Goal: Transaction & Acquisition: Purchase product/service

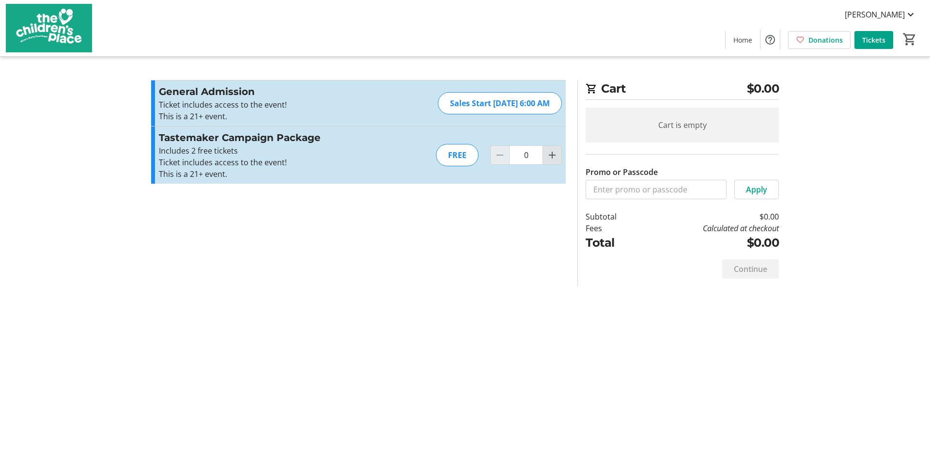
click at [552, 158] on mat-icon "Increment by one" at bounding box center [553, 155] width 12 height 12
type input "1"
click at [552, 158] on div at bounding box center [552, 154] width 19 height 19
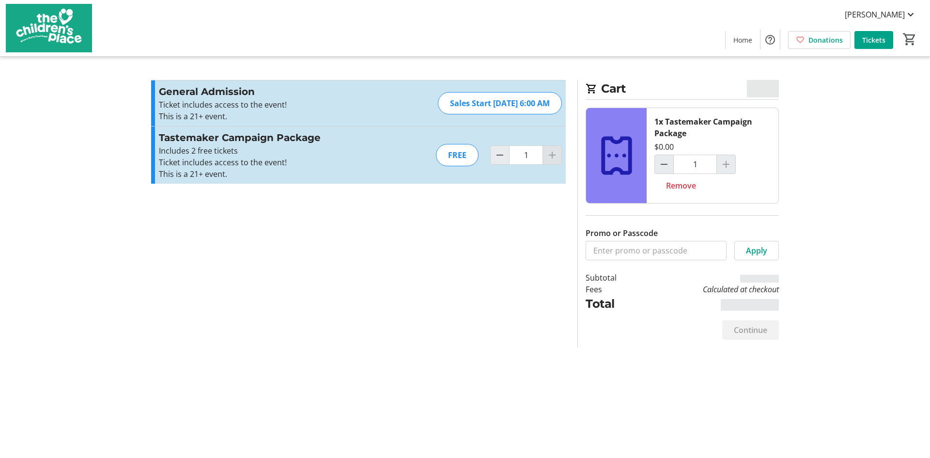
click at [552, 158] on div at bounding box center [552, 154] width 19 height 19
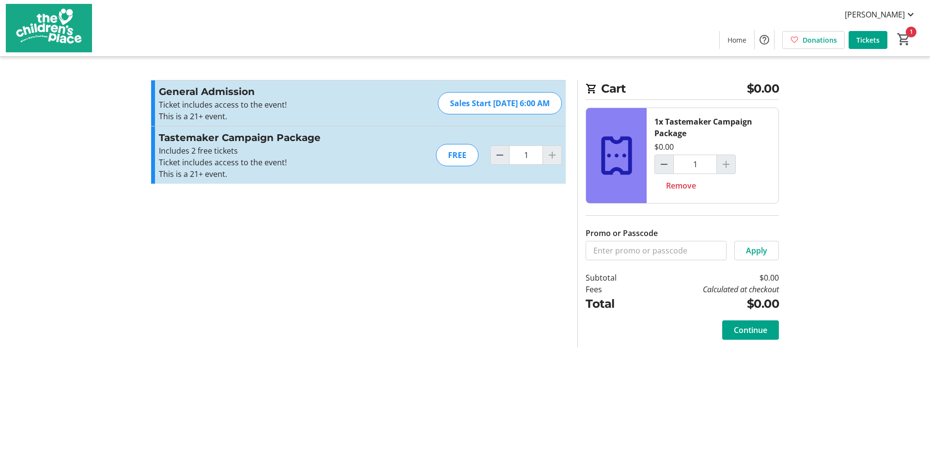
click at [552, 156] on div at bounding box center [552, 154] width 19 height 19
click at [734, 331] on span "Continue" at bounding box center [750, 330] width 33 height 12
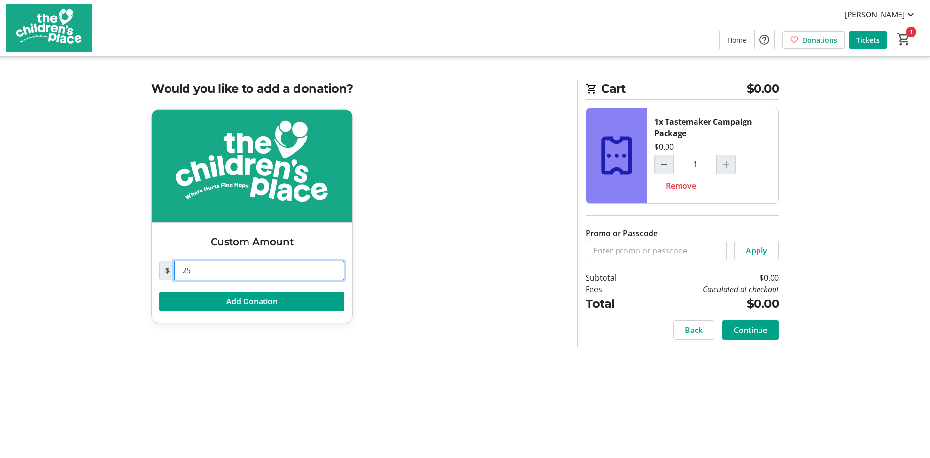
drag, startPoint x: 212, startPoint y: 267, endPoint x: 164, endPoint y: 264, distance: 47.6
click at [164, 264] on div "$ 25" at bounding box center [251, 270] width 185 height 19
click at [730, 326] on span at bounding box center [751, 329] width 57 height 23
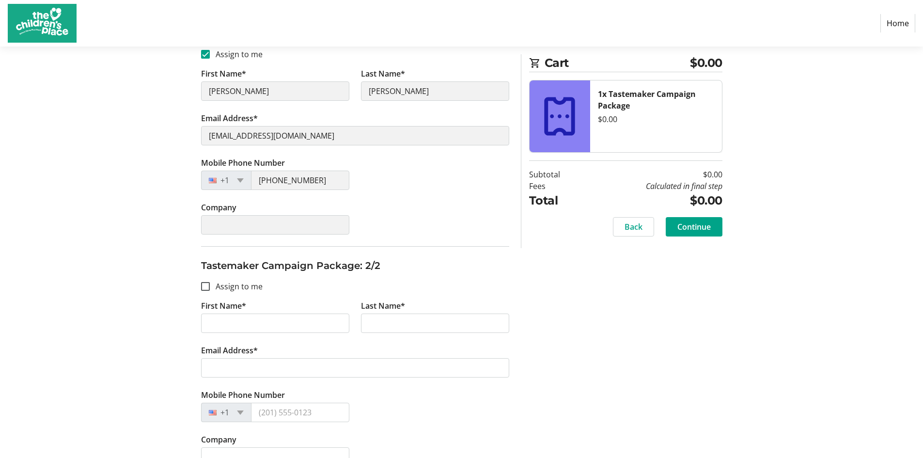
scroll to position [220, 0]
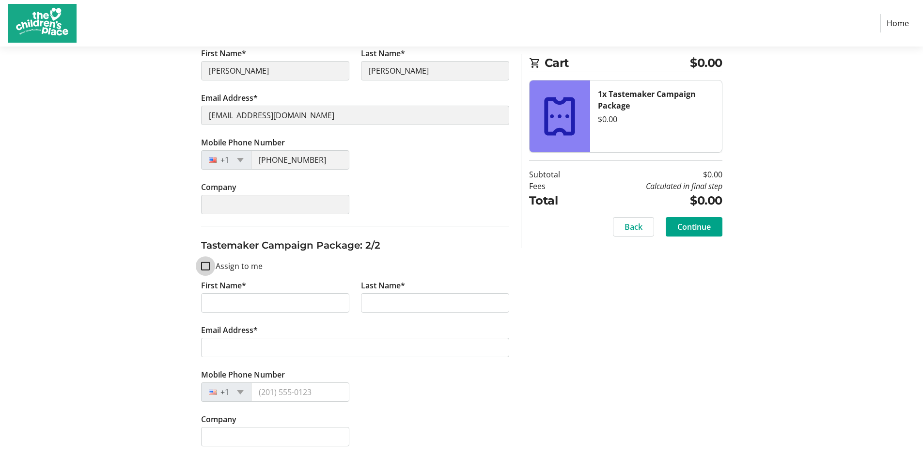
click at [207, 267] on input "Assign to me" at bounding box center [205, 266] width 9 height 9
checkbox input "true"
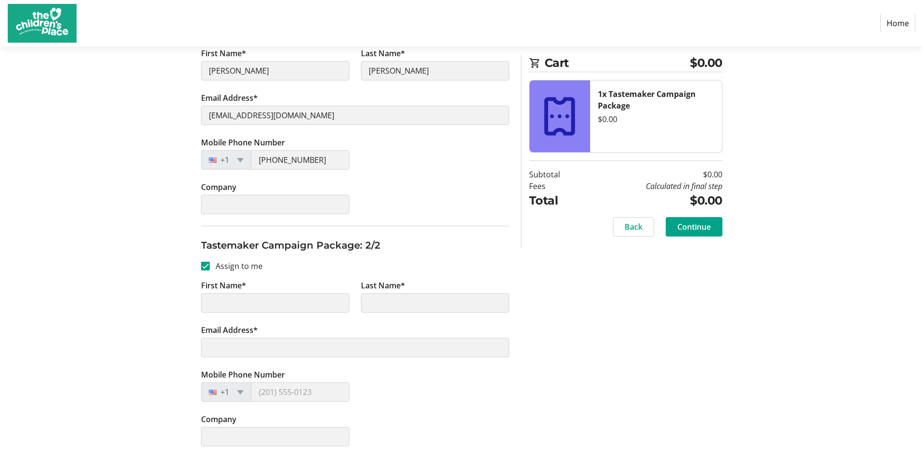
type input "[PERSON_NAME]"
type input "[EMAIL_ADDRESS][DOMAIN_NAME]"
type input "[PHONE_NUMBER]"
click at [106, 282] on section "Purchase Step 2 of 5 Cart $0.00 1x Tastemaker Campaign Package $0.00 Subtotal $…" at bounding box center [461, 142] width 923 height 632
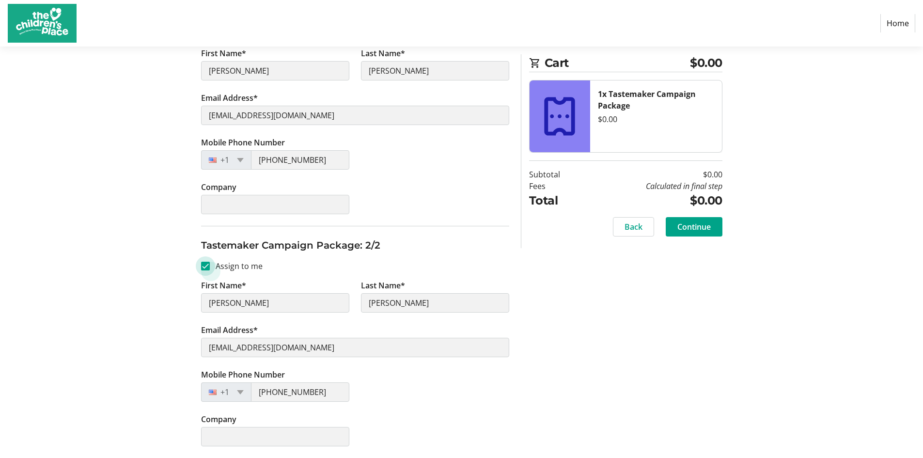
click at [208, 266] on input "Assign to me" at bounding box center [205, 266] width 9 height 9
checkbox input "false"
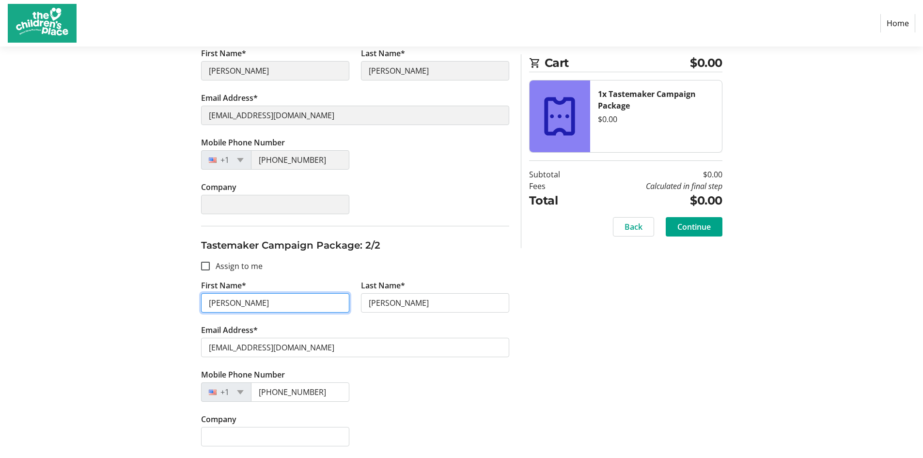
click at [232, 302] on input "[PERSON_NAME]" at bounding box center [275, 302] width 148 height 19
type input "don"
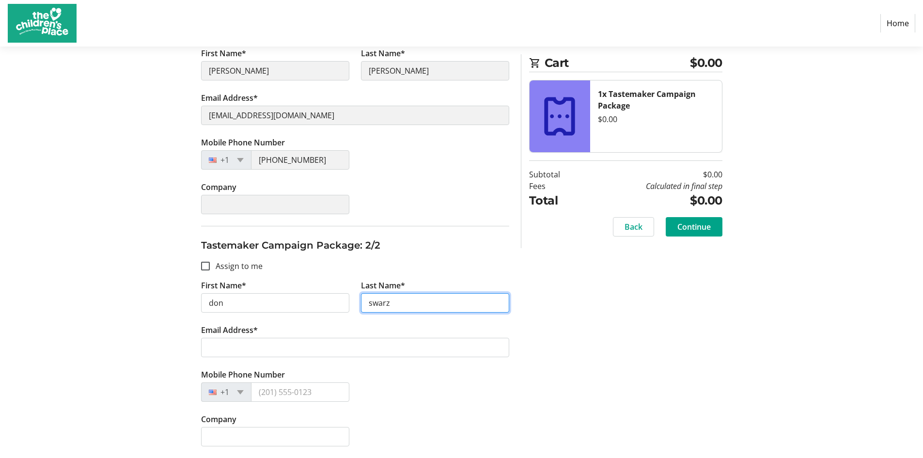
click at [394, 307] on input "swarz" at bounding box center [435, 302] width 148 height 19
type input "[PERSON_NAME]"
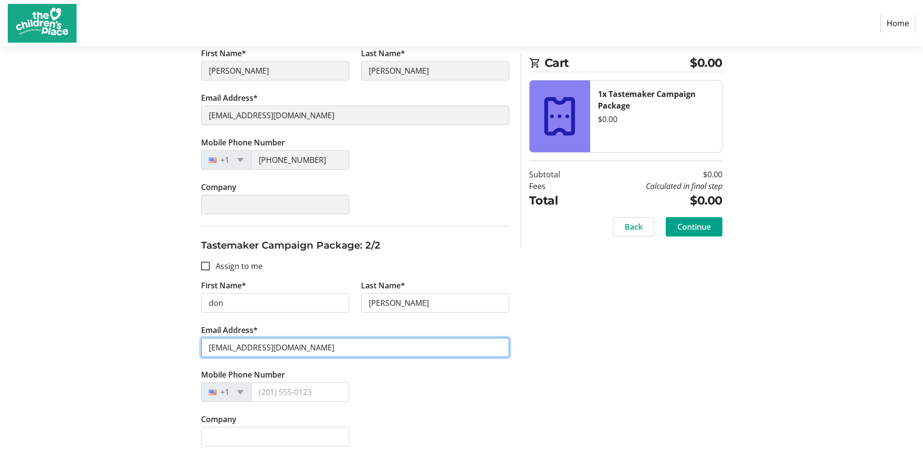
type input "[EMAIL_ADDRESS][DOMAIN_NAME]"
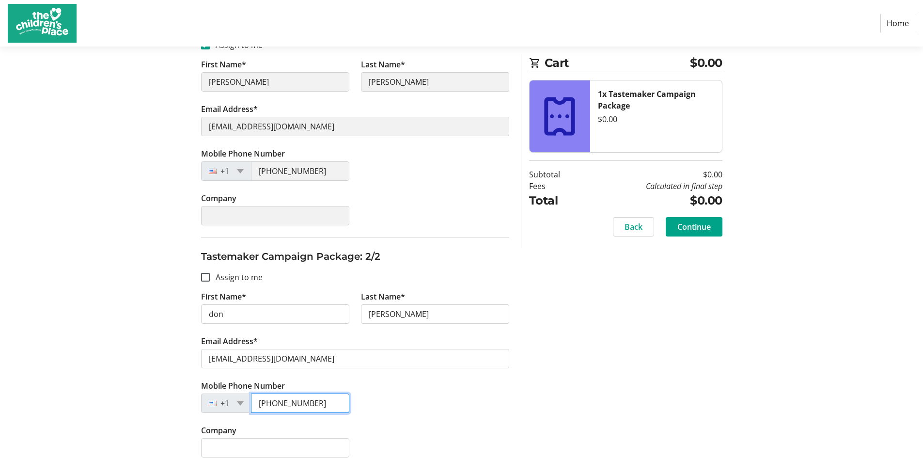
scroll to position [216, 0]
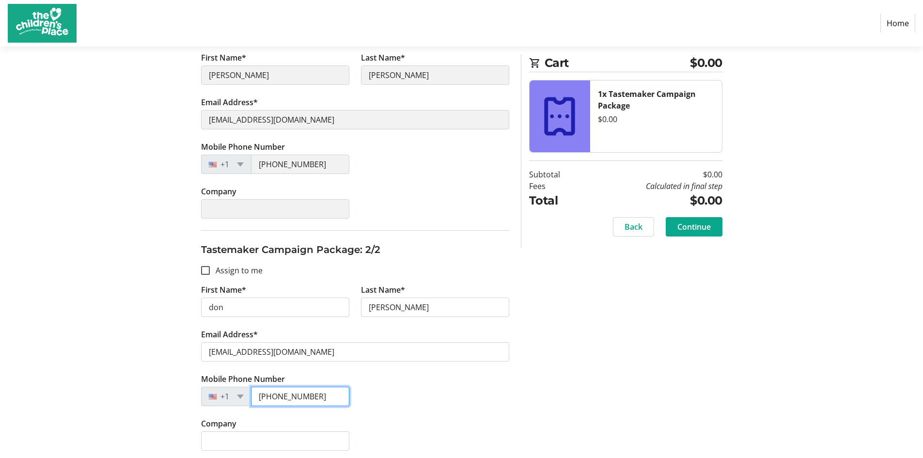
type input "[PHONE_NUMBER]"
click at [699, 227] on span "Continue" at bounding box center [693, 227] width 33 height 12
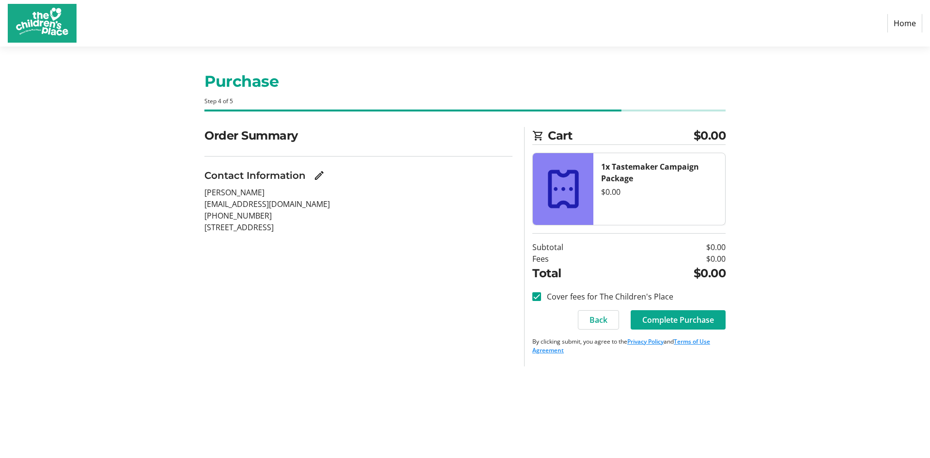
click at [676, 320] on span "Complete Purchase" at bounding box center [679, 320] width 72 height 12
